Goal: Submit feedback/report problem

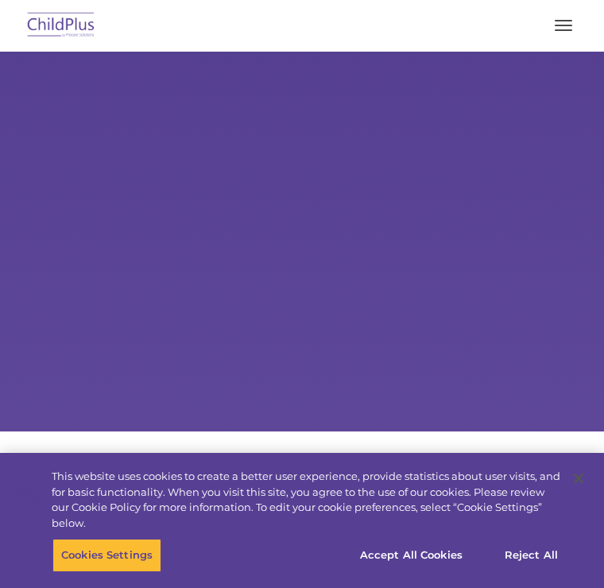
select select "MEDIUM"
click at [579, 19] on button "button" at bounding box center [563, 25] width 33 height 25
click at [565, 32] on button "button" at bounding box center [563, 25] width 33 height 25
click at [565, 24] on button "button" at bounding box center [563, 25] width 33 height 25
click at [562, 29] on span "button" at bounding box center [563, 30] width 17 height 2
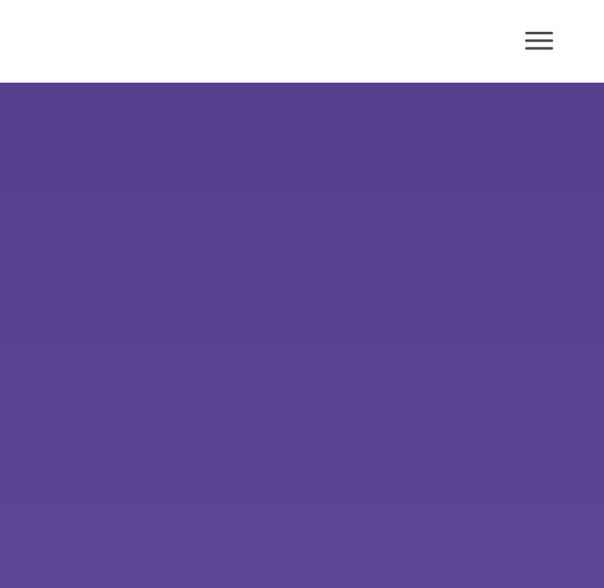
click at [547, 27] on button "button" at bounding box center [563, 25] width 33 height 25
click at [547, 32] on button "button" at bounding box center [563, 25] width 33 height 25
click at [547, 33] on button "button" at bounding box center [563, 25] width 33 height 25
click at [547, 34] on button "button" at bounding box center [563, 25] width 33 height 25
